Goal: Use online tool/utility

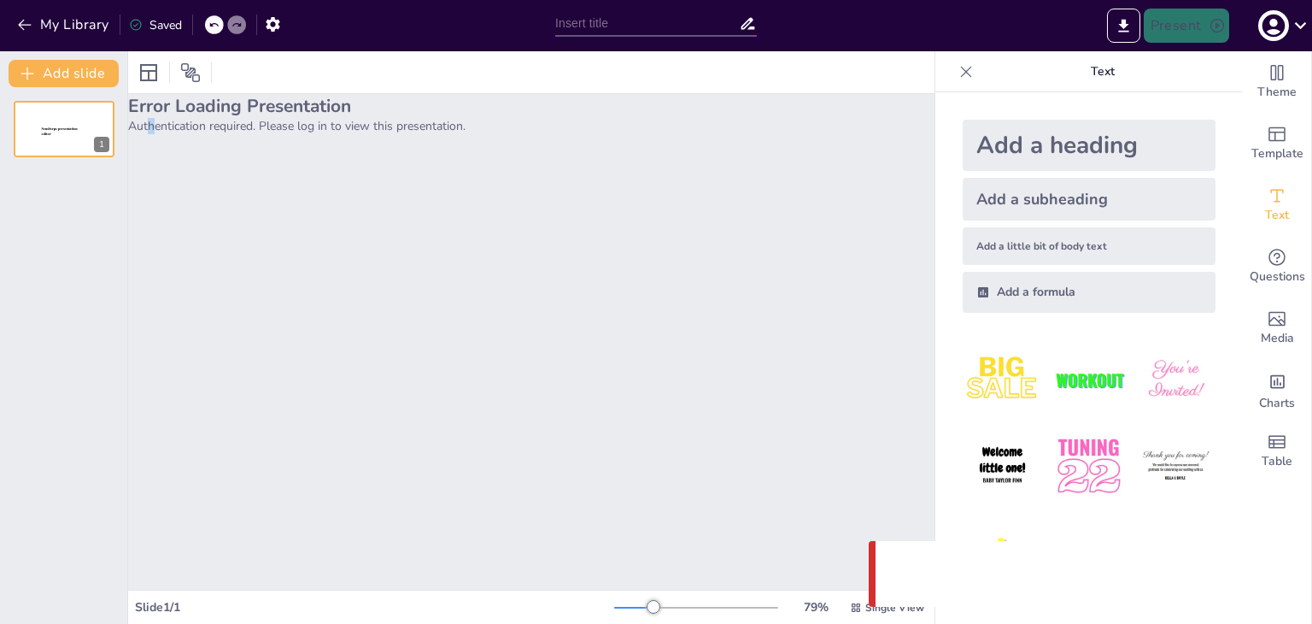
drag, startPoint x: 150, startPoint y: 147, endPoint x: 142, endPoint y: 144, distance: 8.9
click at [147, 145] on div "Error Loading Presentation Authentication required. Please log in to view this …" at bounding box center [531, 341] width 806 height 495
click at [92, 134] on div at bounding box center [64, 129] width 103 height 58
click at [82, 144] on div at bounding box center [64, 129] width 103 height 58
click at [200, 117] on h2 "Error Loading Presentation" at bounding box center [531, 106] width 806 height 24
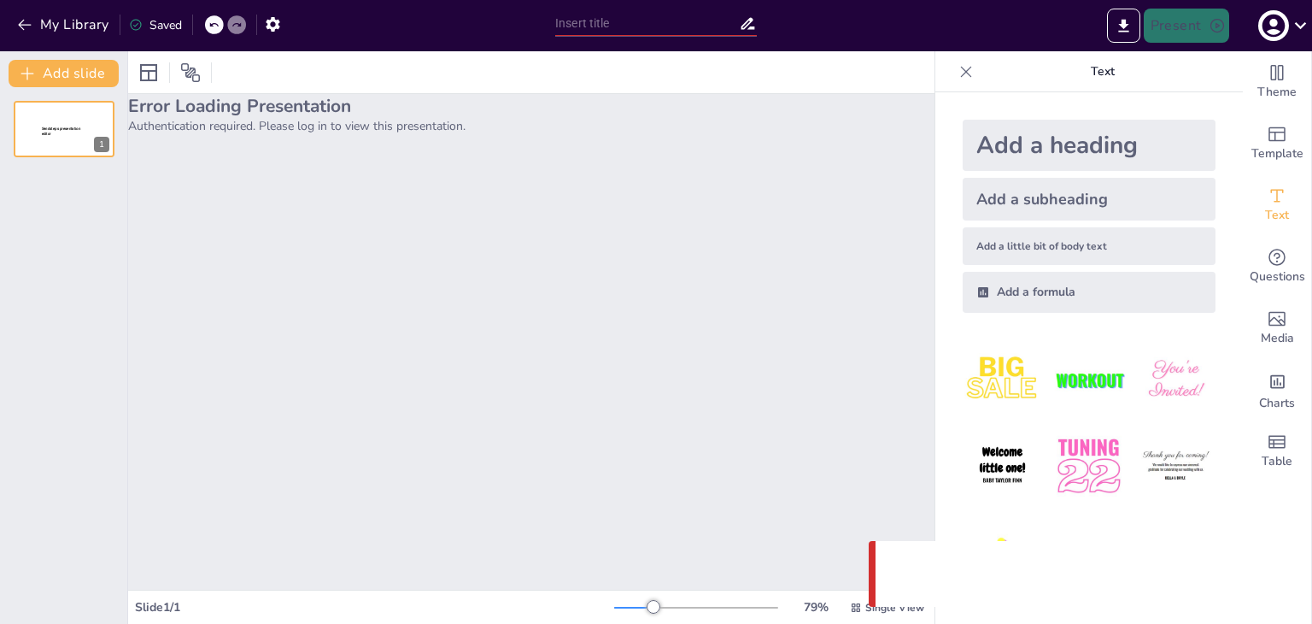
click at [1002, 208] on div "Add a subheading" at bounding box center [1089, 199] width 253 height 43
click at [1007, 251] on div "Add a little bit of body text" at bounding box center [1089, 246] width 253 height 38
type input "26"
click at [1022, 296] on div "Add a formula" at bounding box center [1089, 292] width 253 height 41
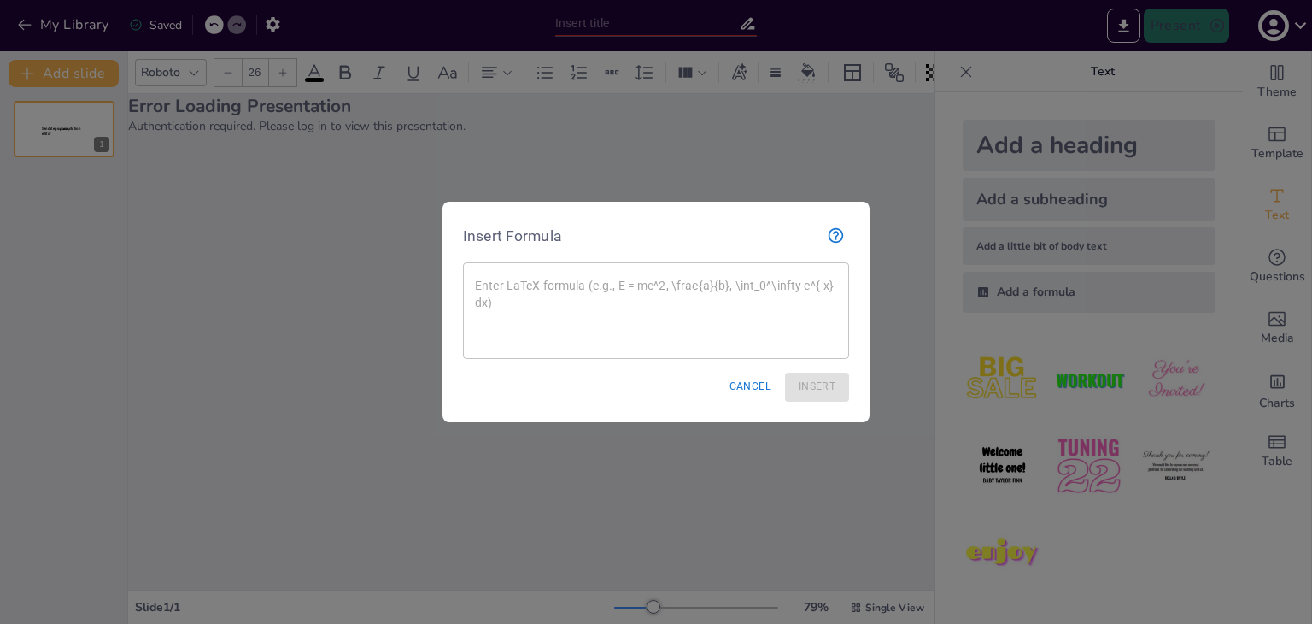
click at [834, 233] on icon "button" at bounding box center [836, 235] width 15 height 15
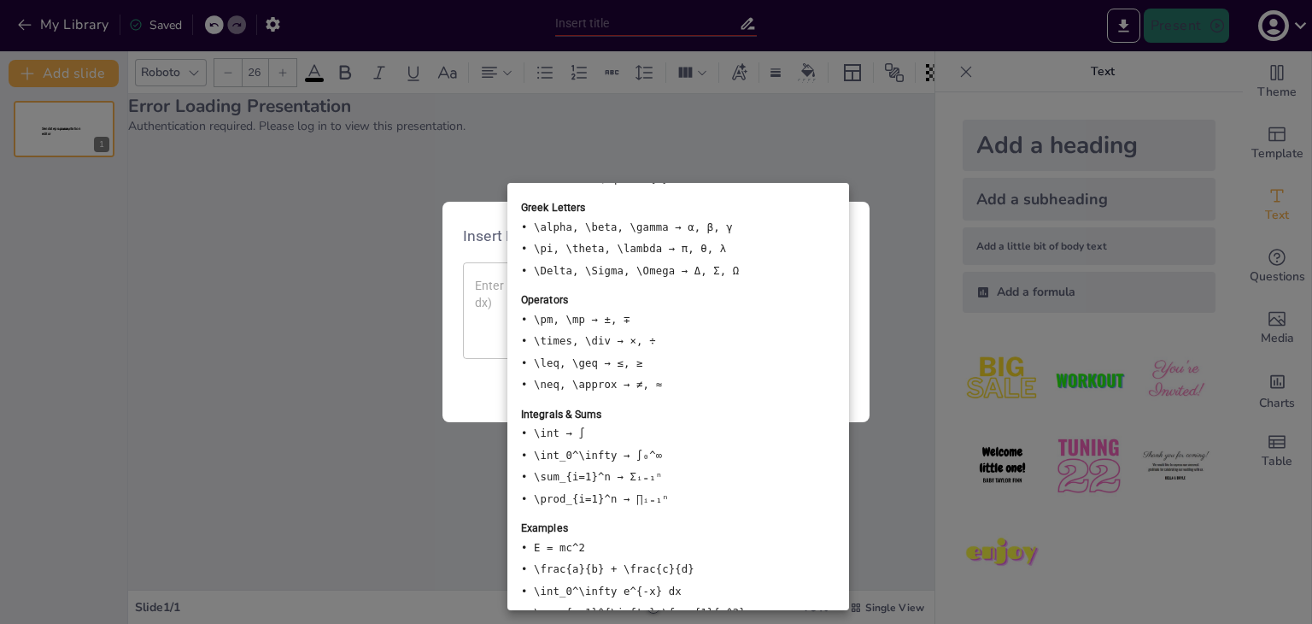
scroll to position [290, 0]
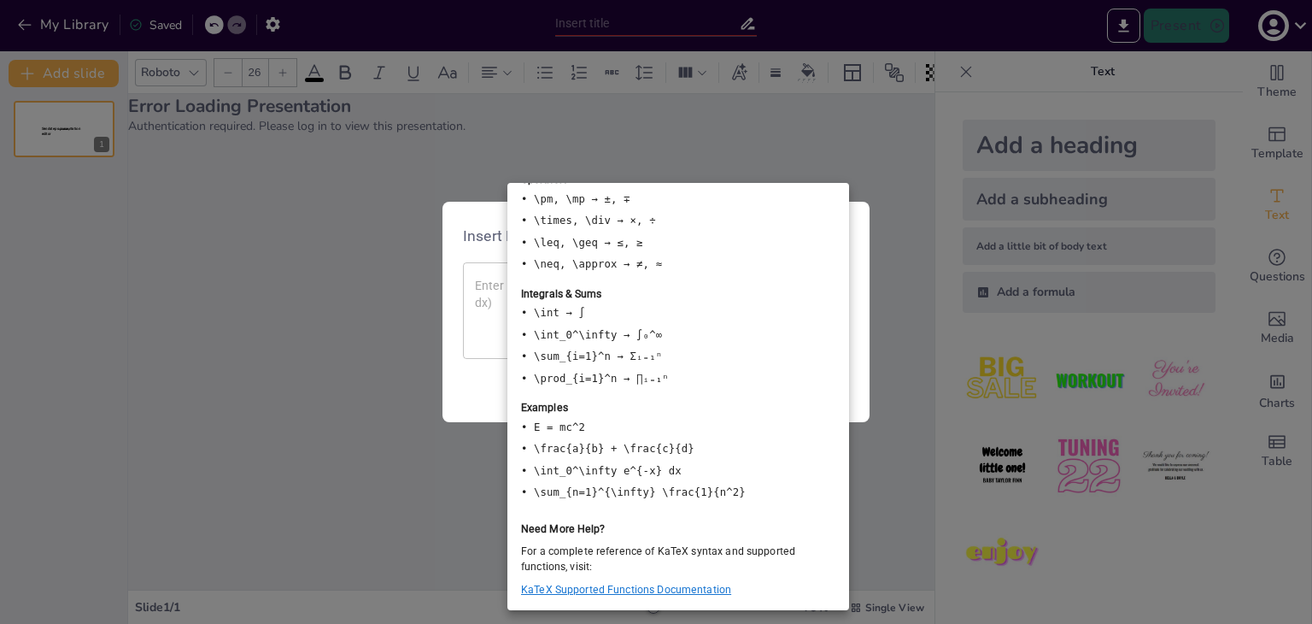
click at [167, 261] on div at bounding box center [656, 312] width 1312 height 624
